Goal: Check status: Check status

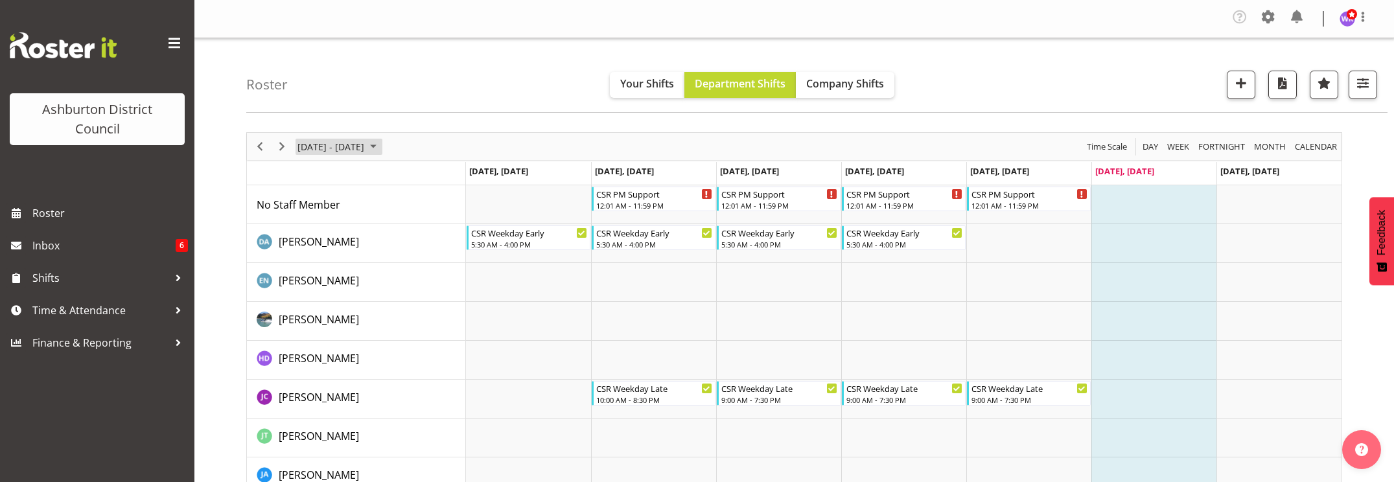
click at [336, 150] on span "[DATE] - [DATE]" at bounding box center [330, 147] width 69 height 16
click at [381, 146] on span "September 01 - 07, 2025" at bounding box center [373, 147] width 16 height 16
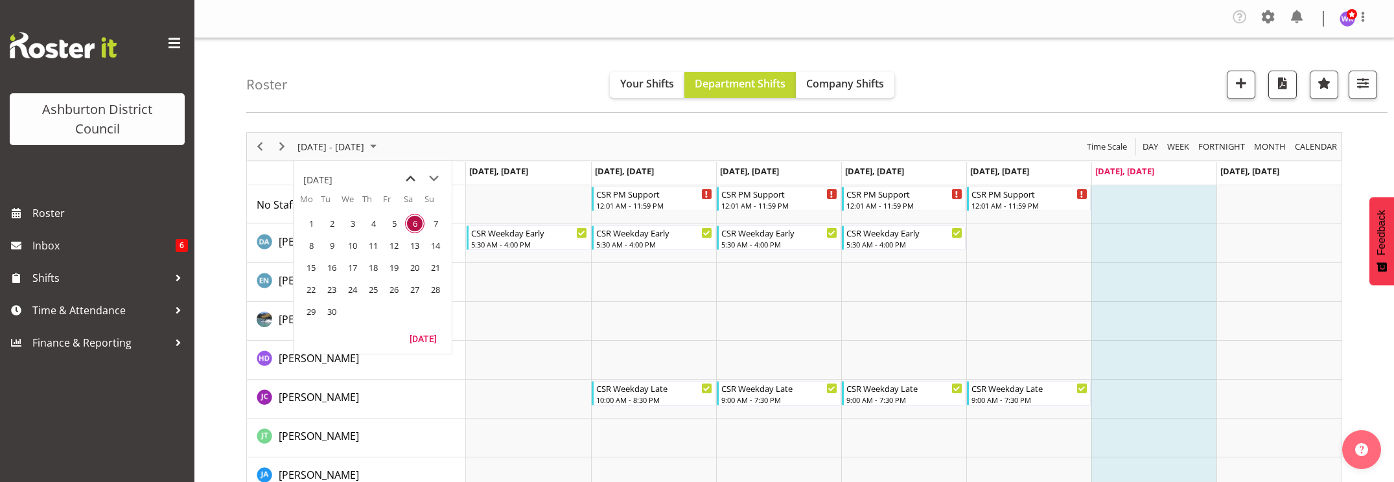
click at [410, 178] on span "previous month" at bounding box center [410, 178] width 23 height 23
click at [434, 177] on span "next month" at bounding box center [433, 178] width 23 height 23
click at [435, 177] on span "next month" at bounding box center [433, 178] width 23 height 23
click at [391, 224] on span "3" at bounding box center [393, 223] width 19 height 19
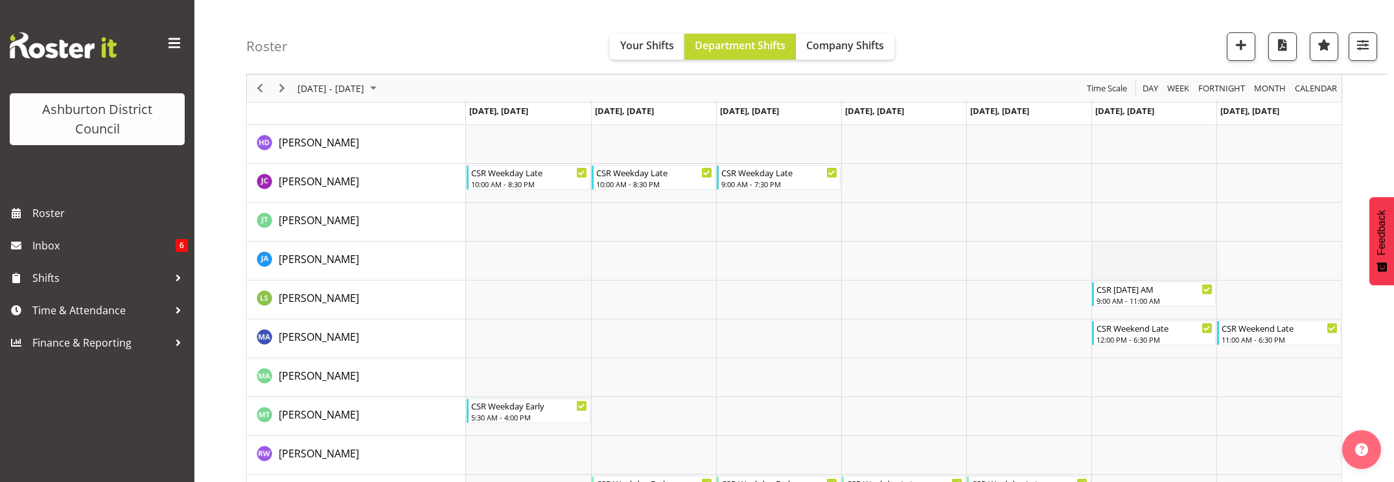
scroll to position [162, 0]
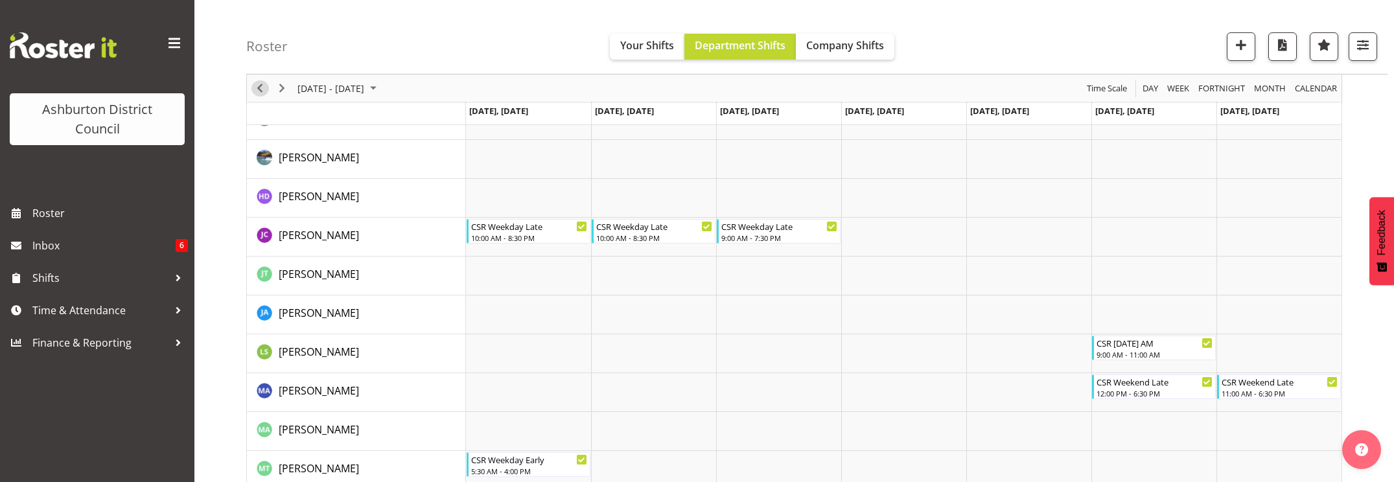
click at [260, 91] on span "Previous" at bounding box center [260, 88] width 16 height 16
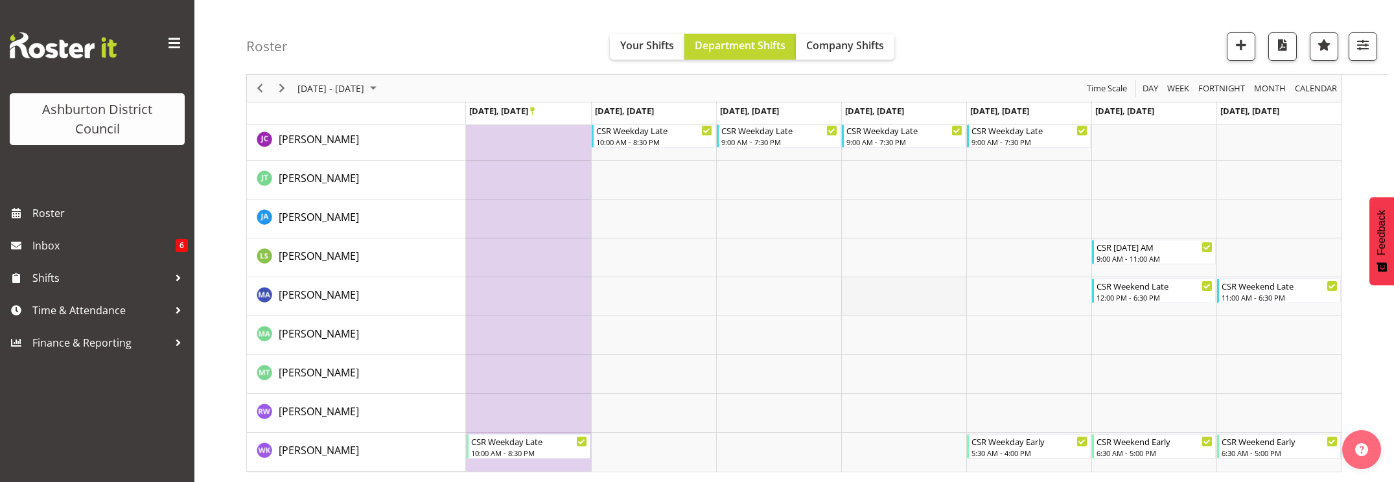
scroll to position [204, 0]
